Goal: Transaction & Acquisition: Purchase product/service

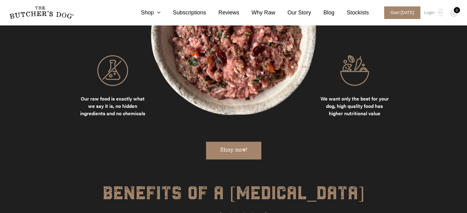
scroll to position [452, 0]
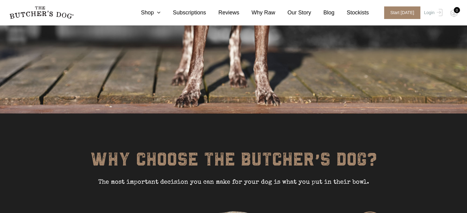
drag, startPoint x: 0, startPoint y: 0, endPoint x: 471, endPoint y: 61, distance: 474.6
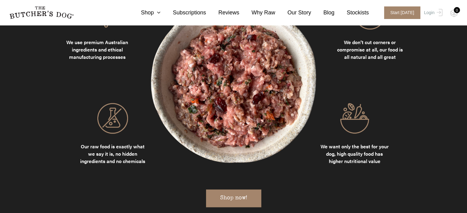
scroll to position [652, 0]
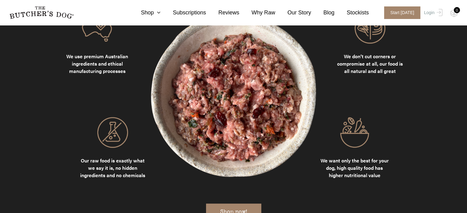
click at [228, 204] on link "Shop now!" at bounding box center [233, 213] width 55 height 18
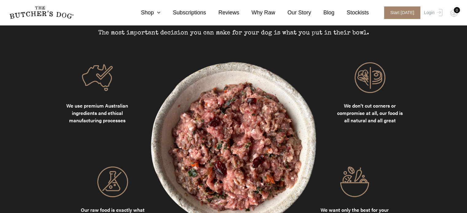
scroll to position [598, 0]
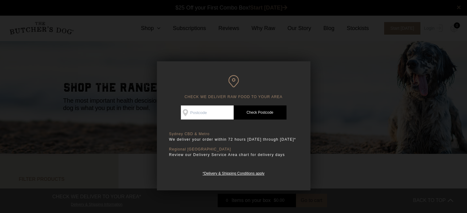
click at [213, 112] on input "Check Availability At" at bounding box center [207, 113] width 53 height 14
type input "2000"
click at [260, 111] on link "Check Postcode" at bounding box center [260, 113] width 53 height 14
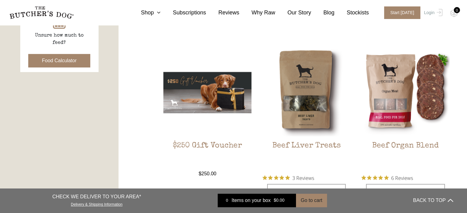
scroll to position [266, 0]
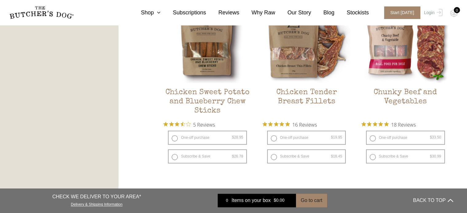
scroll to position [748, 0]
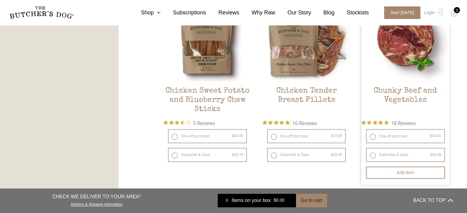
click at [382, 131] on label "One-off purchase $ 33.50 — or subscribe and save 7.5%" at bounding box center [405, 136] width 79 height 14
radio input "true"
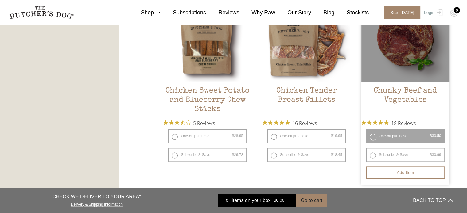
click at [371, 137] on label "One-off purchase $ 33.50 — or subscribe and save 7.5%" at bounding box center [405, 136] width 79 height 14
click at [417, 93] on h2 "Chunky Beef and Vegetables" at bounding box center [406, 101] width 88 height 29
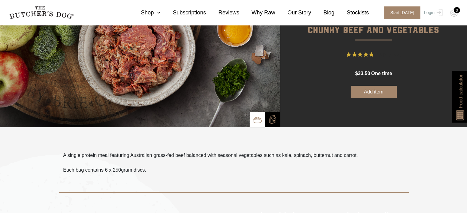
scroll to position [80, 0]
